Goal: Task Accomplishment & Management: Manage account settings

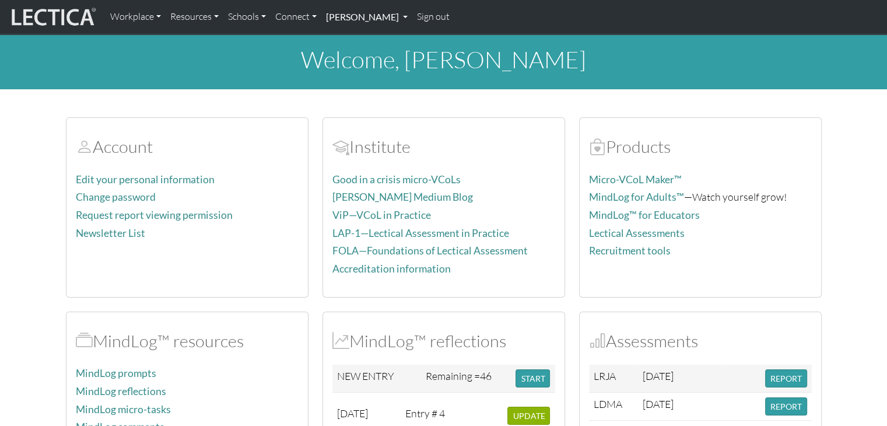
click at [361, 15] on link "[PERSON_NAME]" at bounding box center [366, 17] width 91 height 24
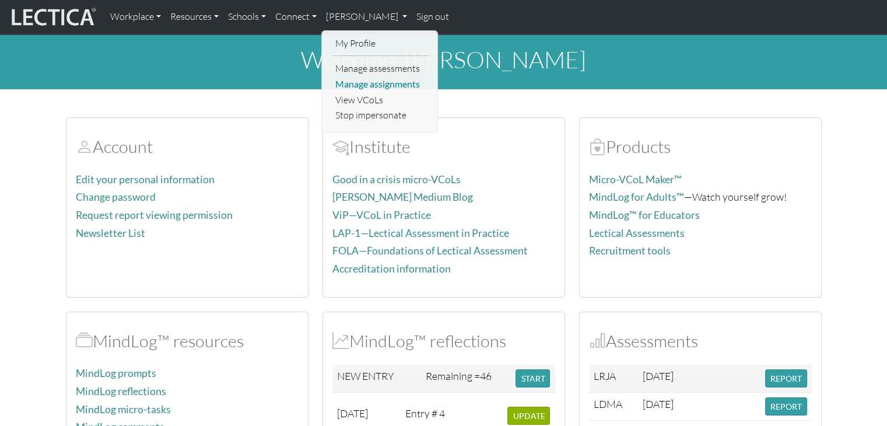
click at [361, 84] on link "Manage assignments" at bounding box center [380, 84] width 96 height 16
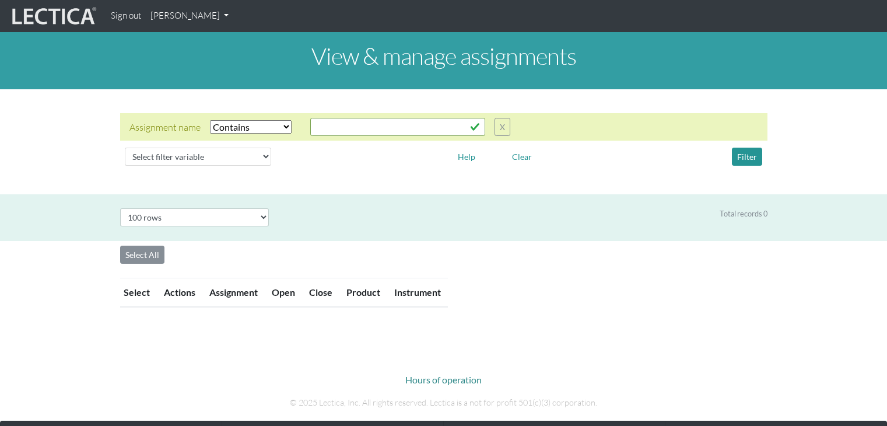
select select "icontains"
select select "100"
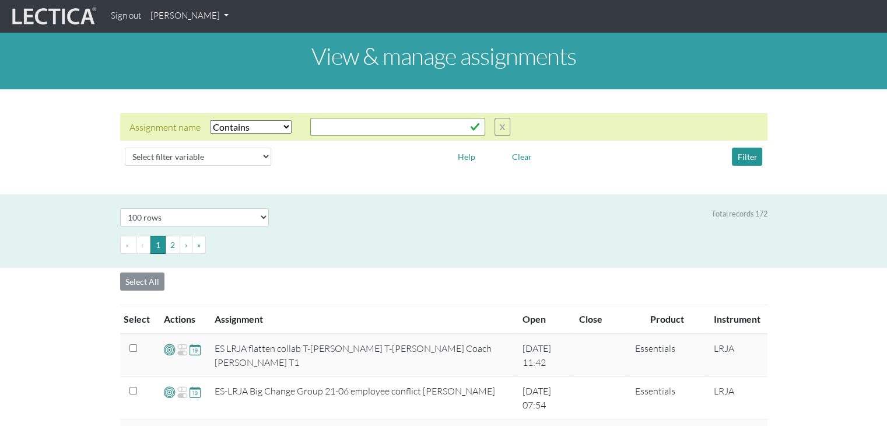
click at [728, 321] on th "Instrument" at bounding box center [736, 319] width 61 height 29
click at [168, 241] on button "2" at bounding box center [172, 245] width 15 height 18
click at [162, 20] on link "[PERSON_NAME]" at bounding box center [189, 16] width 87 height 23
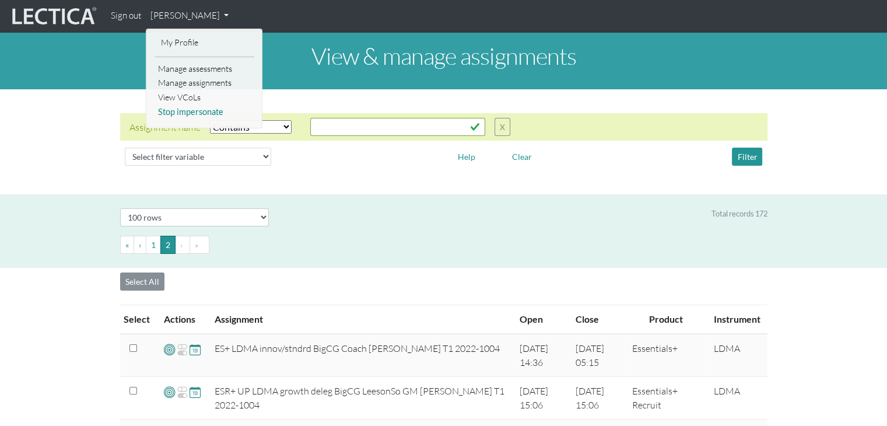
click at [180, 117] on link "Stop impersonate" at bounding box center [204, 112] width 99 height 15
